Goal: Task Accomplishment & Management: Use online tool/utility

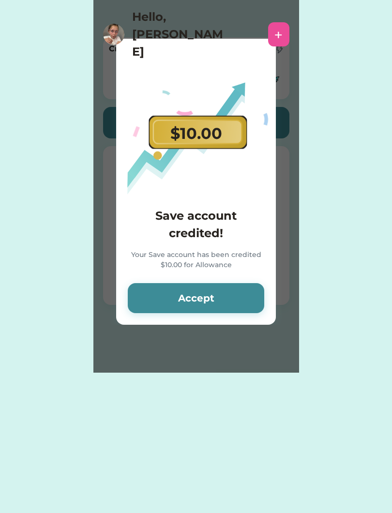
click at [240, 300] on button "Accept" at bounding box center [196, 298] width 136 height 30
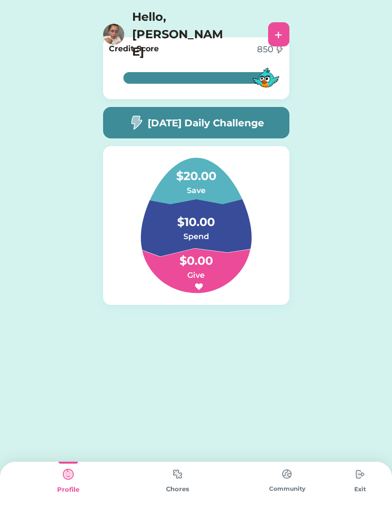
click at [184, 480] on img at bounding box center [177, 473] width 19 height 19
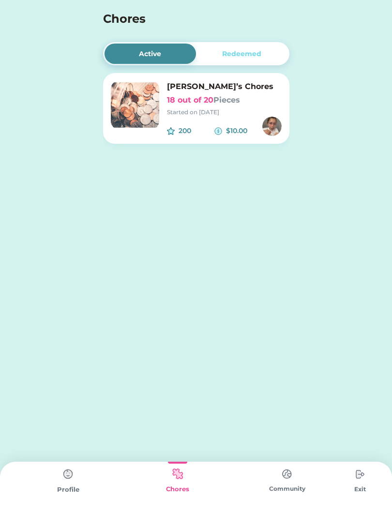
click at [235, 94] on h6 "18 out of 20 Pieces" at bounding box center [224, 100] width 115 height 12
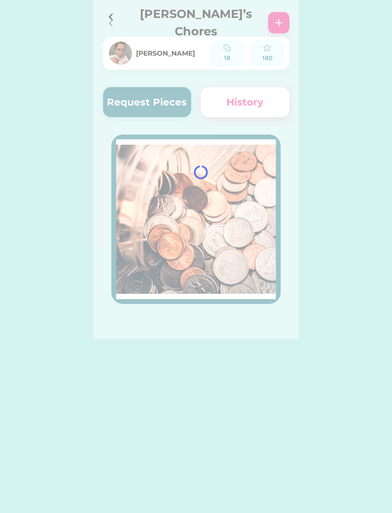
click at [225, 104] on div at bounding box center [196, 169] width 206 height 339
